Goal: Task Accomplishment & Management: Complete application form

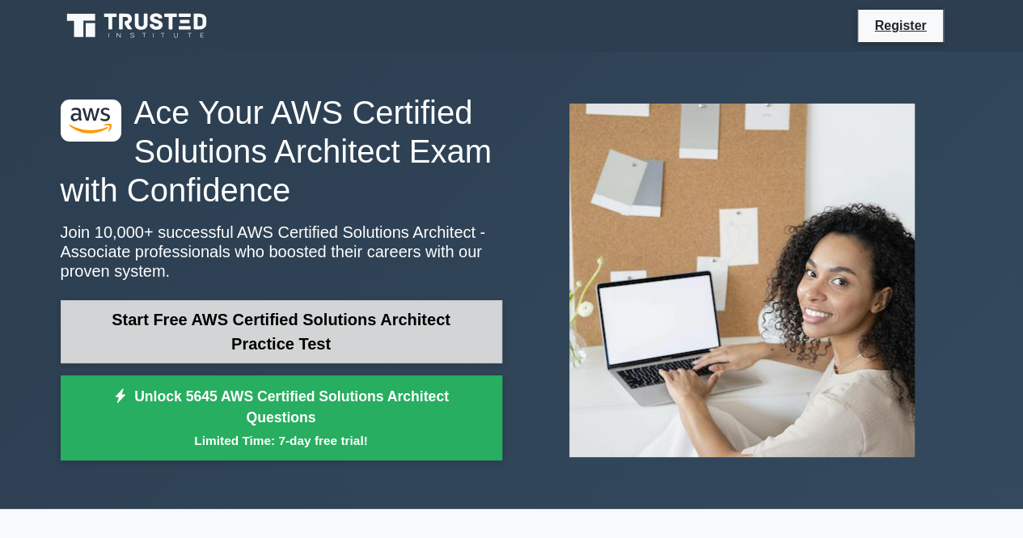
click at [336, 345] on link "Start Free AWS Certified Solutions Architect Practice Test" at bounding box center [282, 331] width 442 height 63
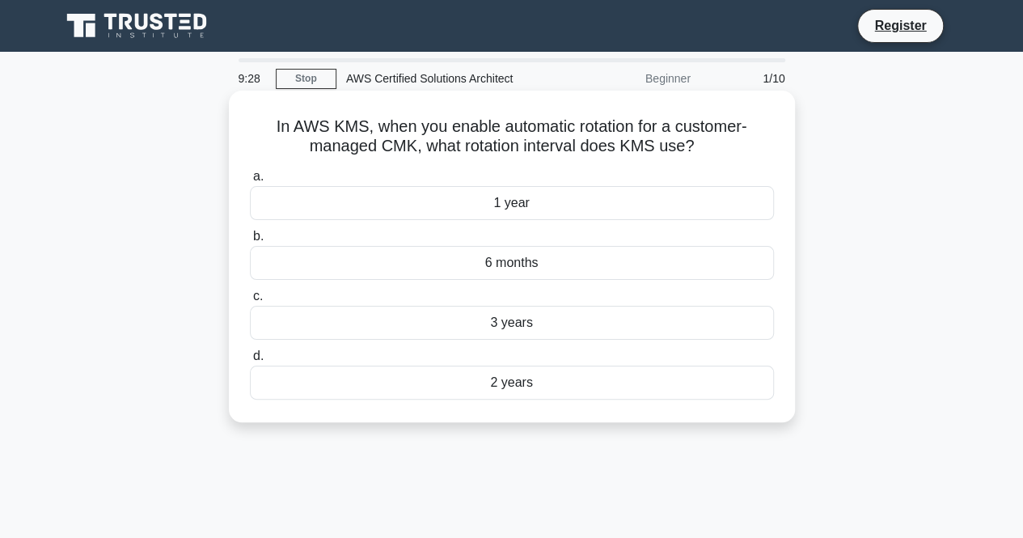
click at [521, 208] on div "1 year" at bounding box center [512, 203] width 524 height 34
click at [250, 182] on input "a. 1 year" at bounding box center [250, 176] width 0 height 11
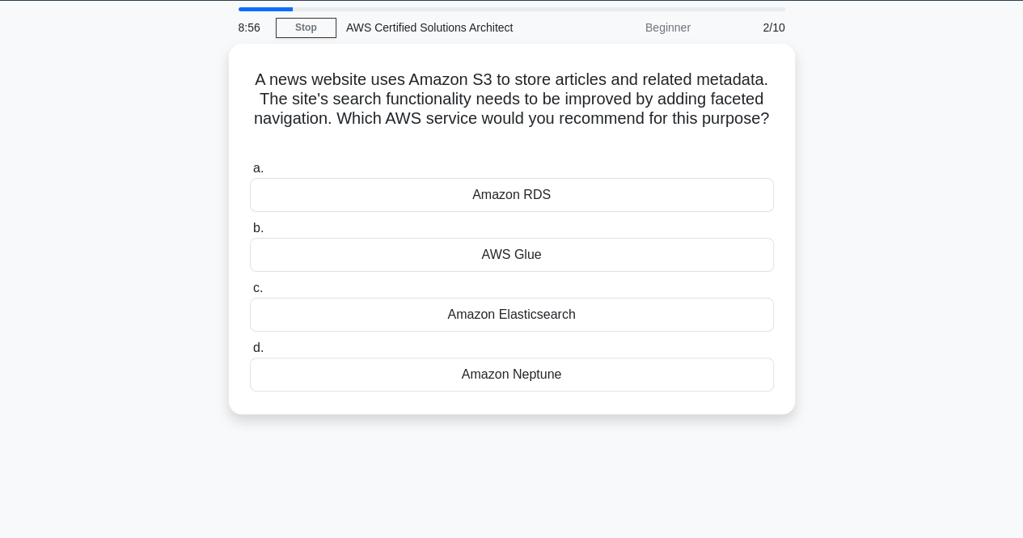
scroll to position [50, 0]
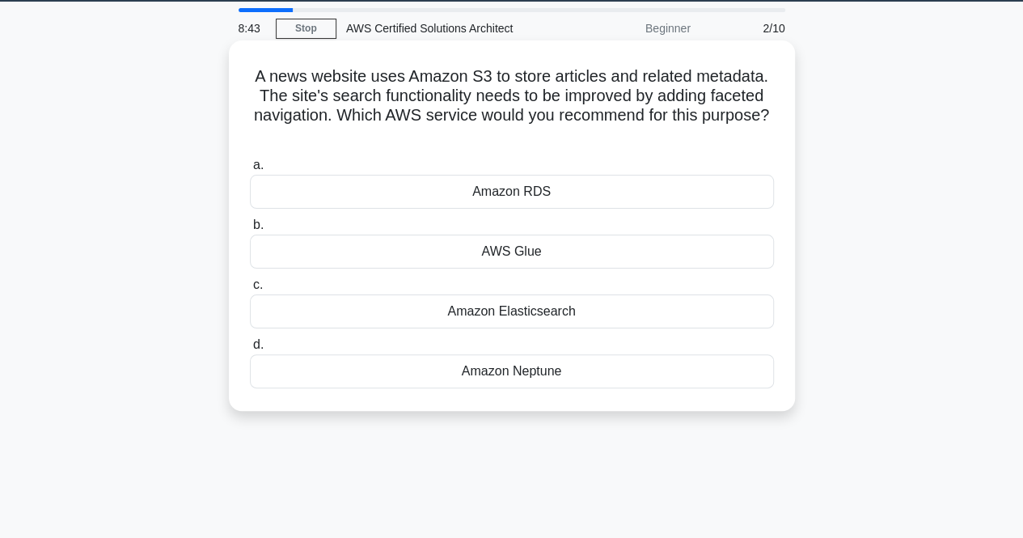
click at [526, 316] on div "Amazon Elasticsearch" at bounding box center [512, 311] width 524 height 34
click at [250, 290] on input "c. Amazon Elasticsearch" at bounding box center [250, 285] width 0 height 11
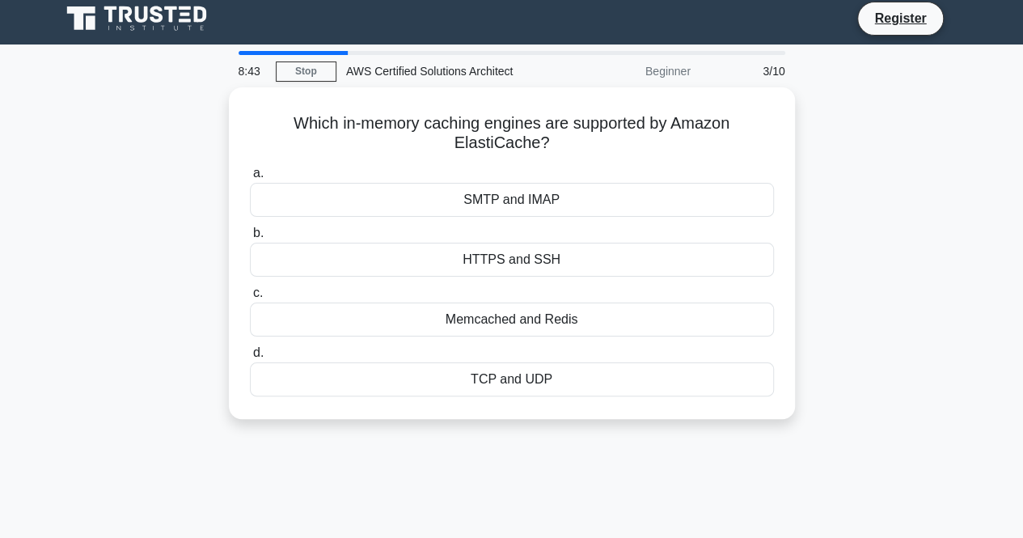
scroll to position [0, 0]
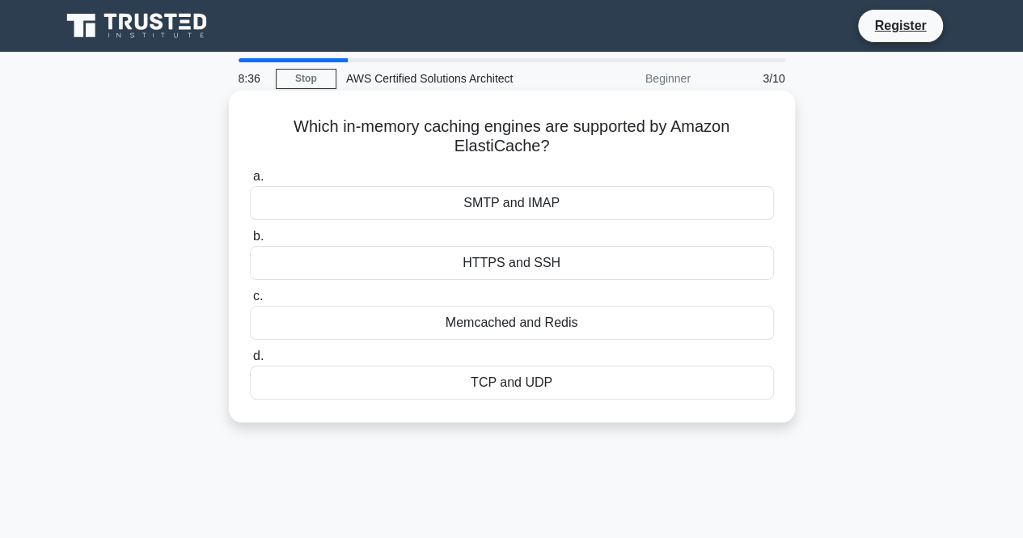
click at [538, 209] on div "SMTP and IMAP" at bounding box center [512, 203] width 524 height 34
click at [250, 182] on input "a. SMTP and IMAP" at bounding box center [250, 176] width 0 height 11
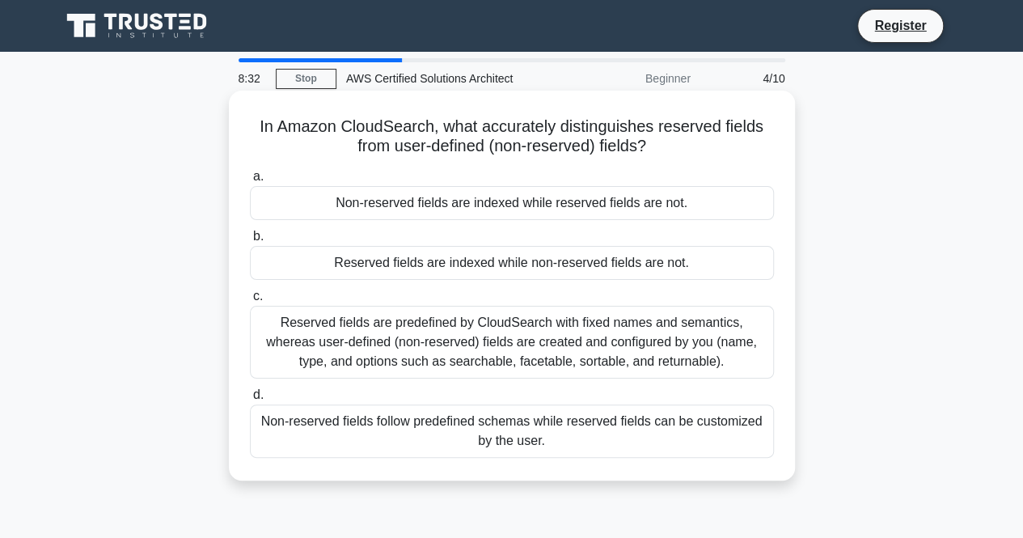
click at [481, 268] on div "Reserved fields are indexed while non-reserved fields are not." at bounding box center [512, 263] width 524 height 34
click at [250, 242] on input "b. Reserved fields are indexed while non-reserved fields are not." at bounding box center [250, 236] width 0 height 11
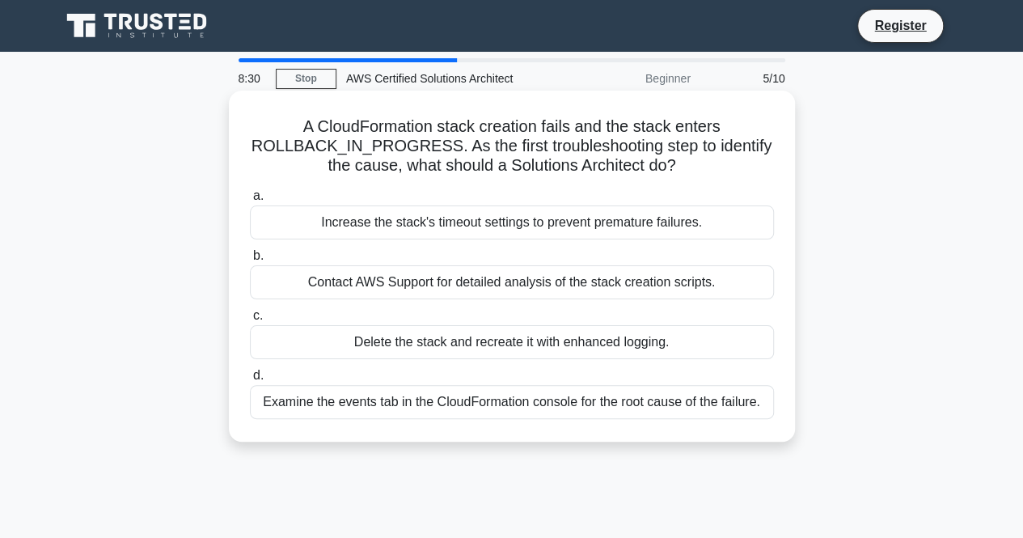
click at [483, 341] on div "Delete the stack and recreate it with enhanced logging." at bounding box center [512, 342] width 524 height 34
click at [250, 321] on input "c. Delete the stack and recreate it with enhanced logging." at bounding box center [250, 316] width 0 height 11
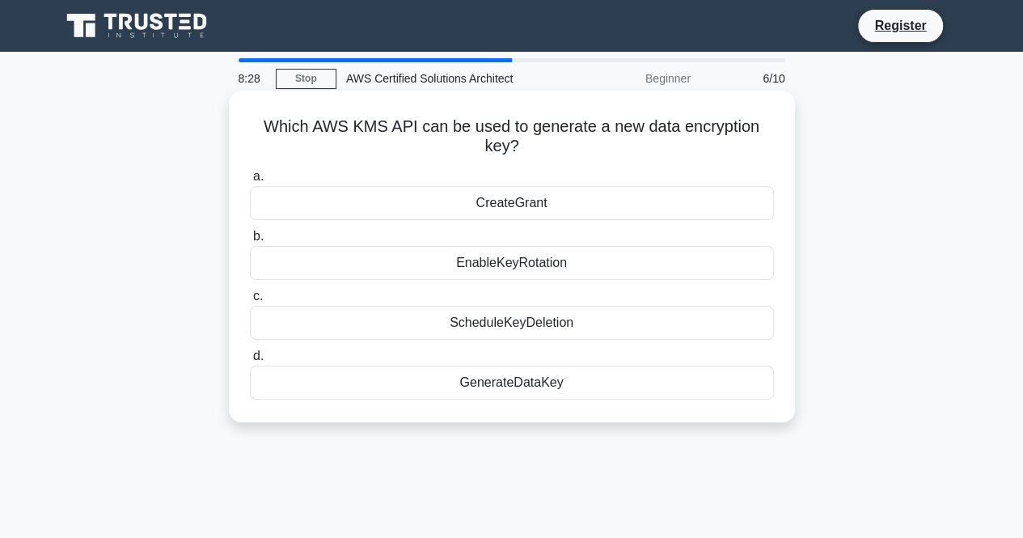
click at [521, 268] on div "EnableKeyRotation" at bounding box center [512, 263] width 524 height 34
click at [250, 242] on input "b. EnableKeyRotation" at bounding box center [250, 236] width 0 height 11
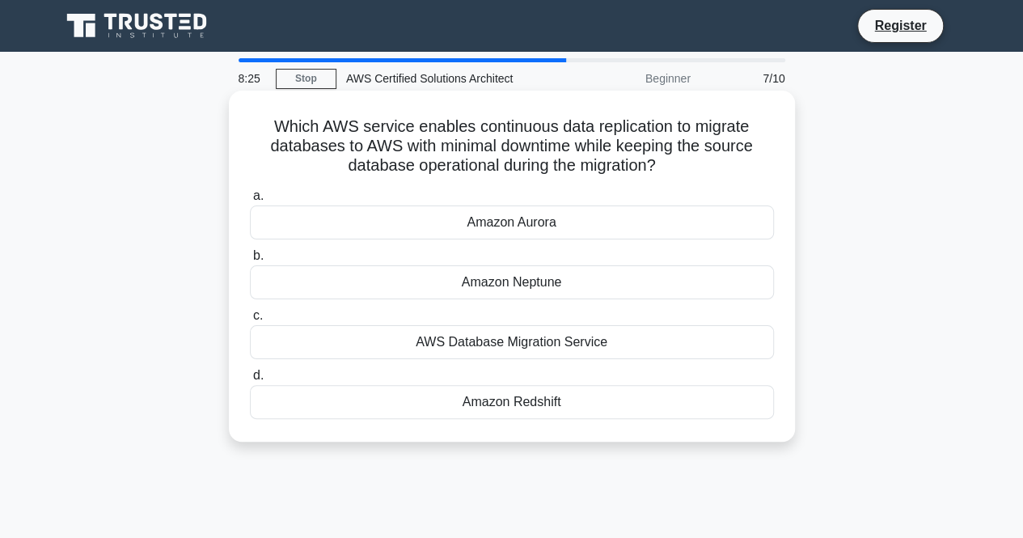
click at [511, 340] on div "AWS Database Migration Service" at bounding box center [512, 342] width 524 height 34
click at [250, 321] on input "c. AWS Database Migration Service" at bounding box center [250, 316] width 0 height 11
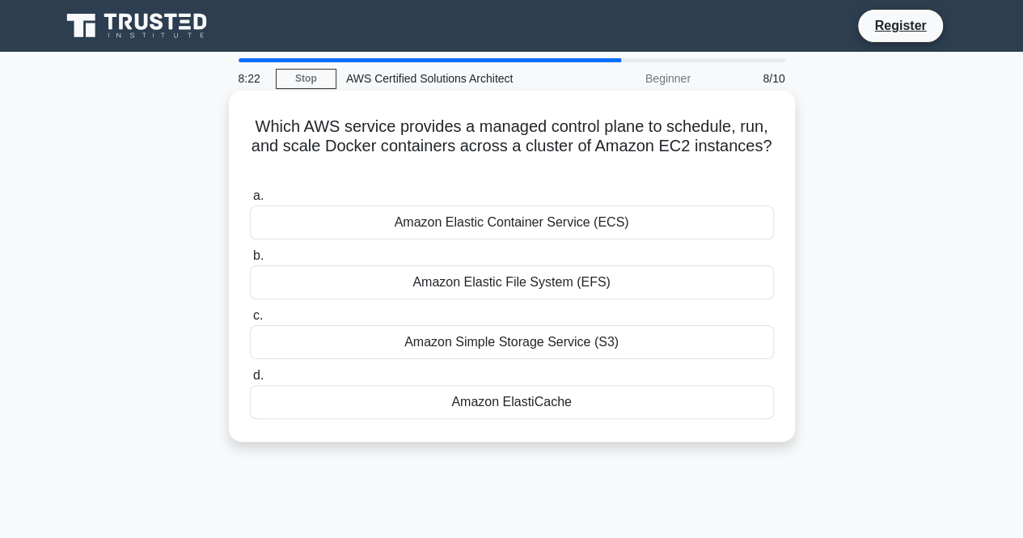
click at [563, 224] on div "Amazon Elastic Container Service (ECS)" at bounding box center [512, 222] width 524 height 34
click at [250, 201] on input "a. Amazon Elastic Container Service (ECS)" at bounding box center [250, 196] width 0 height 11
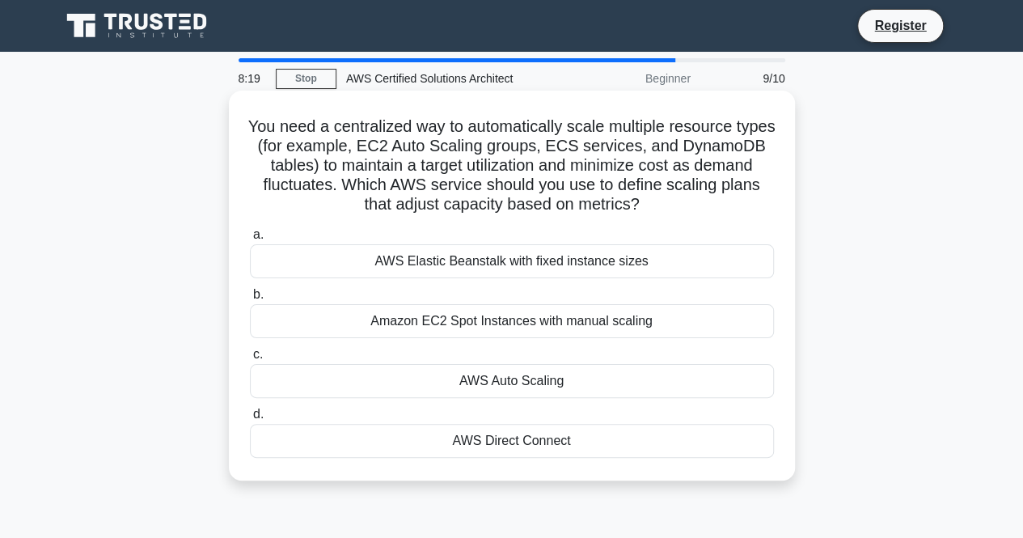
click at [512, 382] on div "AWS Auto Scaling" at bounding box center [512, 381] width 524 height 34
click at [250, 360] on input "c. AWS Auto Scaling" at bounding box center [250, 354] width 0 height 11
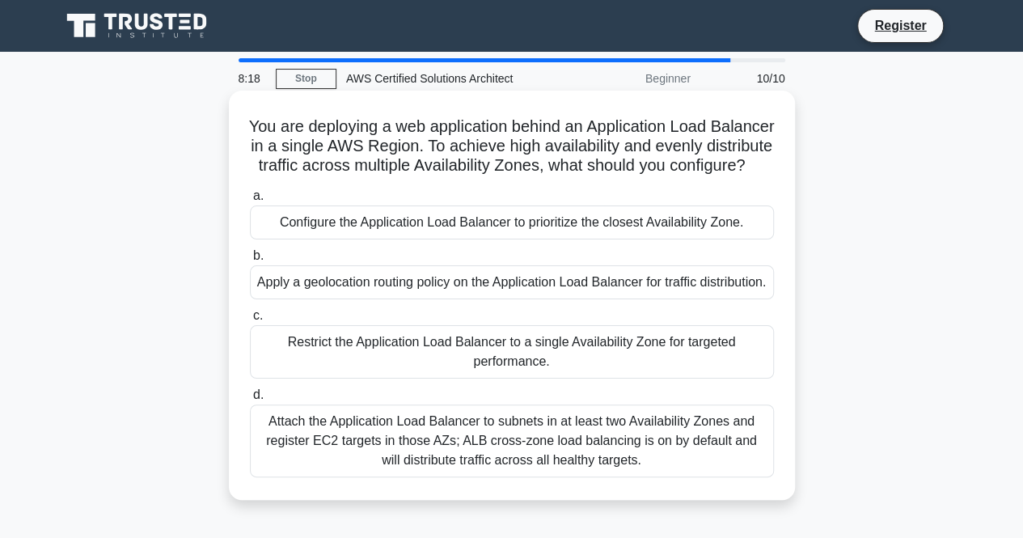
click at [510, 379] on div "Restrict the Application Load Balancer to a single Availability Zone for target…" at bounding box center [512, 351] width 524 height 53
click at [250, 321] on input "c. Restrict the Application Load Balancer to a single Availability Zone for tar…" at bounding box center [250, 316] width 0 height 11
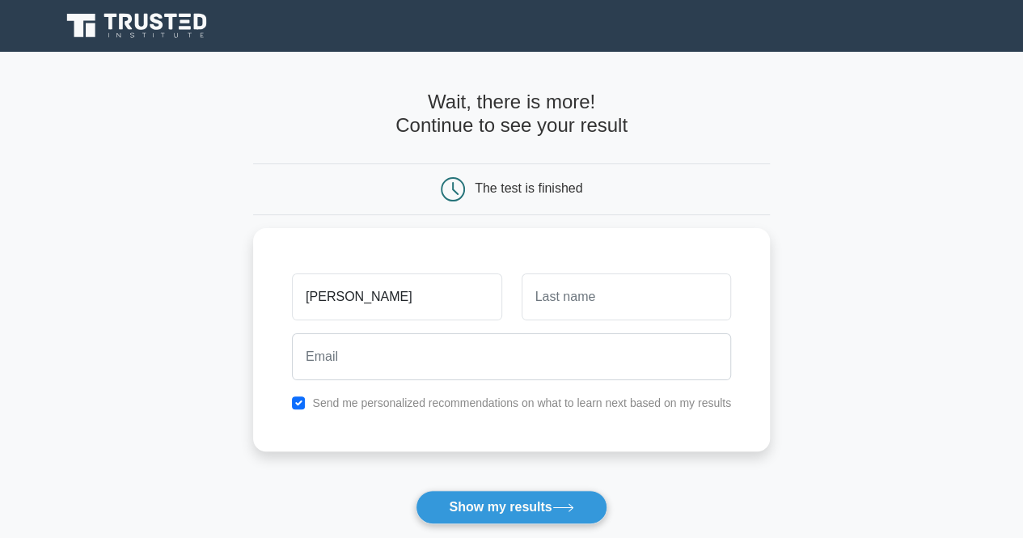
type input "[PERSON_NAME]"
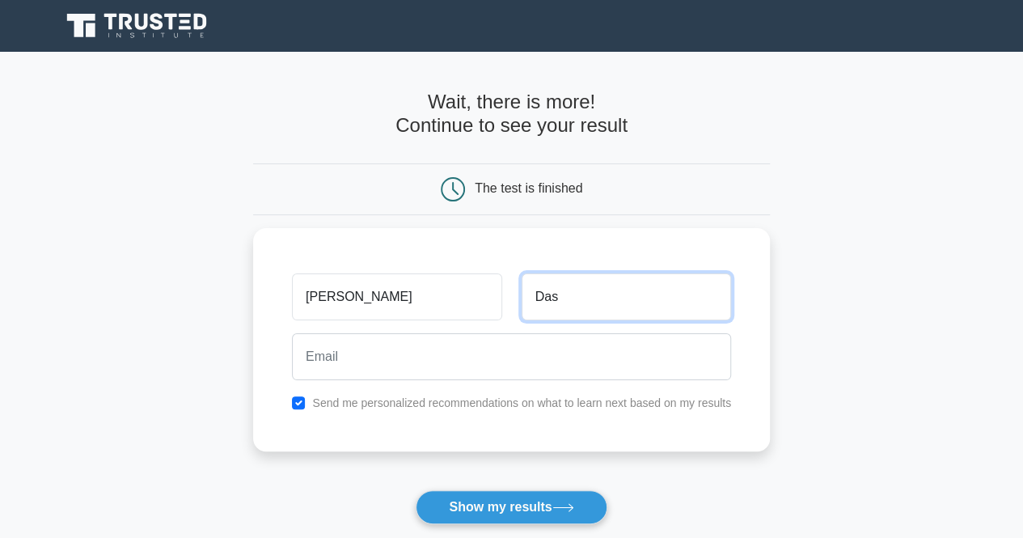
type input "Das"
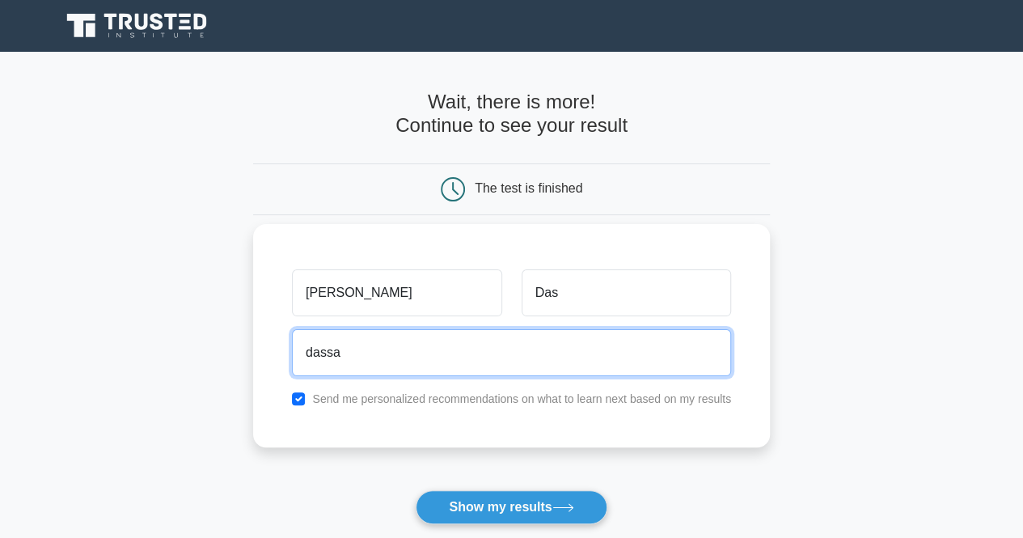
type input "[EMAIL_ADDRESS][DOMAIN_NAME]"
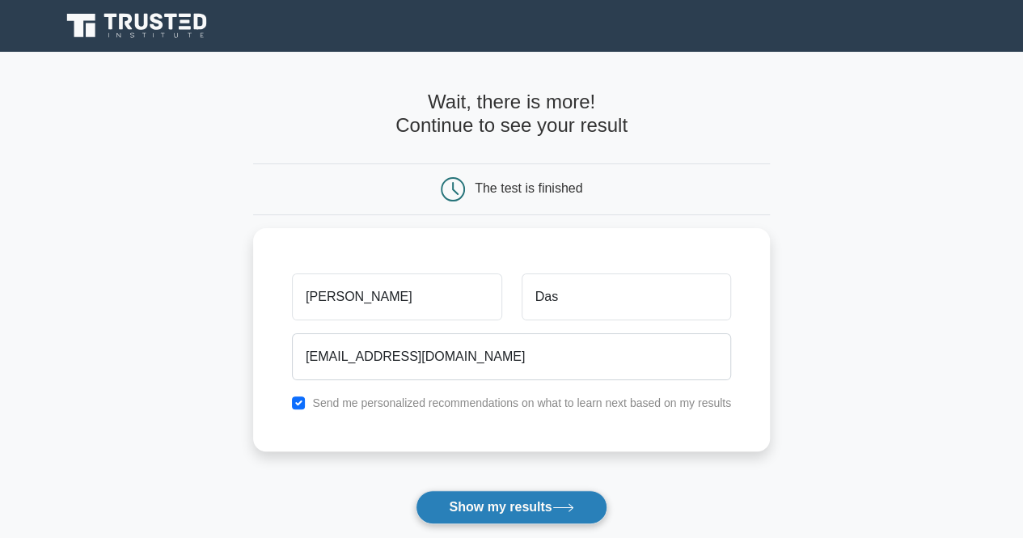
click at [498, 499] on button "Show my results" at bounding box center [511, 507] width 191 height 34
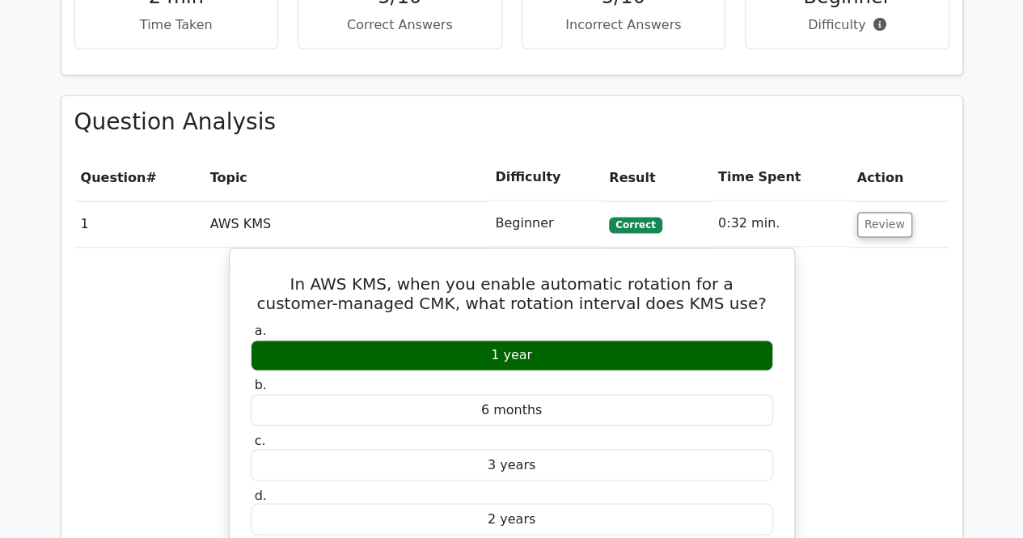
scroll to position [1135, 0]
